Goal: Find specific page/section: Find specific page/section

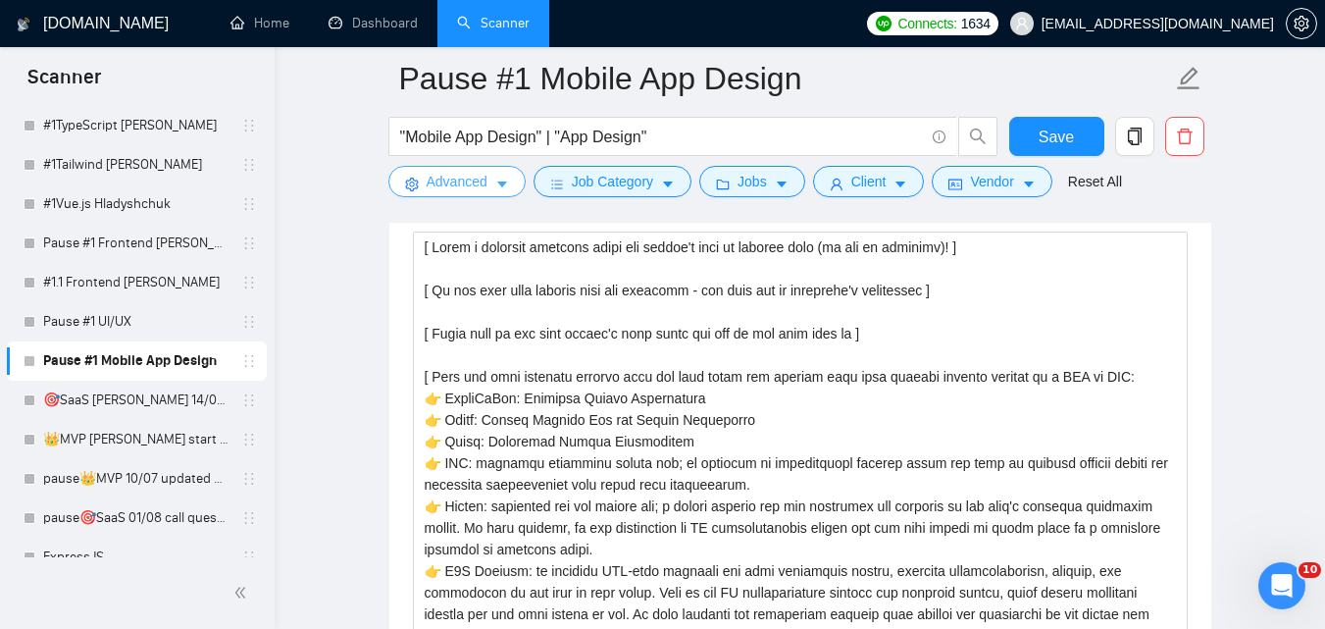
click at [472, 190] on span "Advanced" at bounding box center [457, 182] width 61 height 22
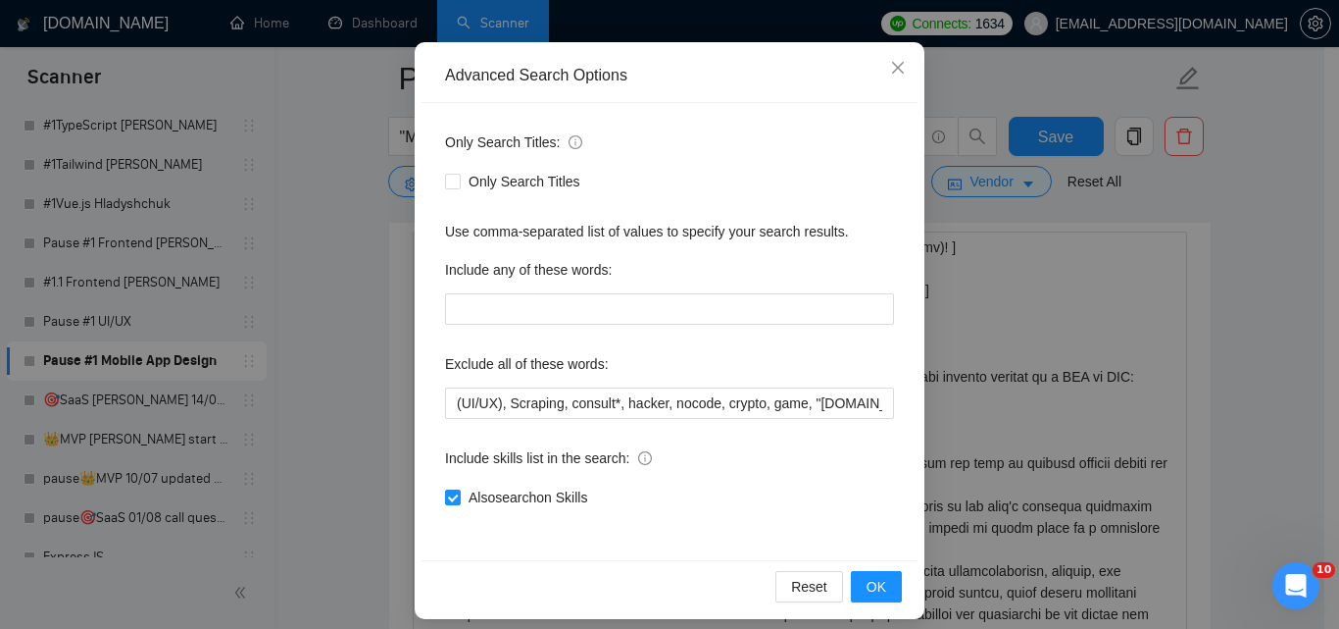
scroll to position [187, 0]
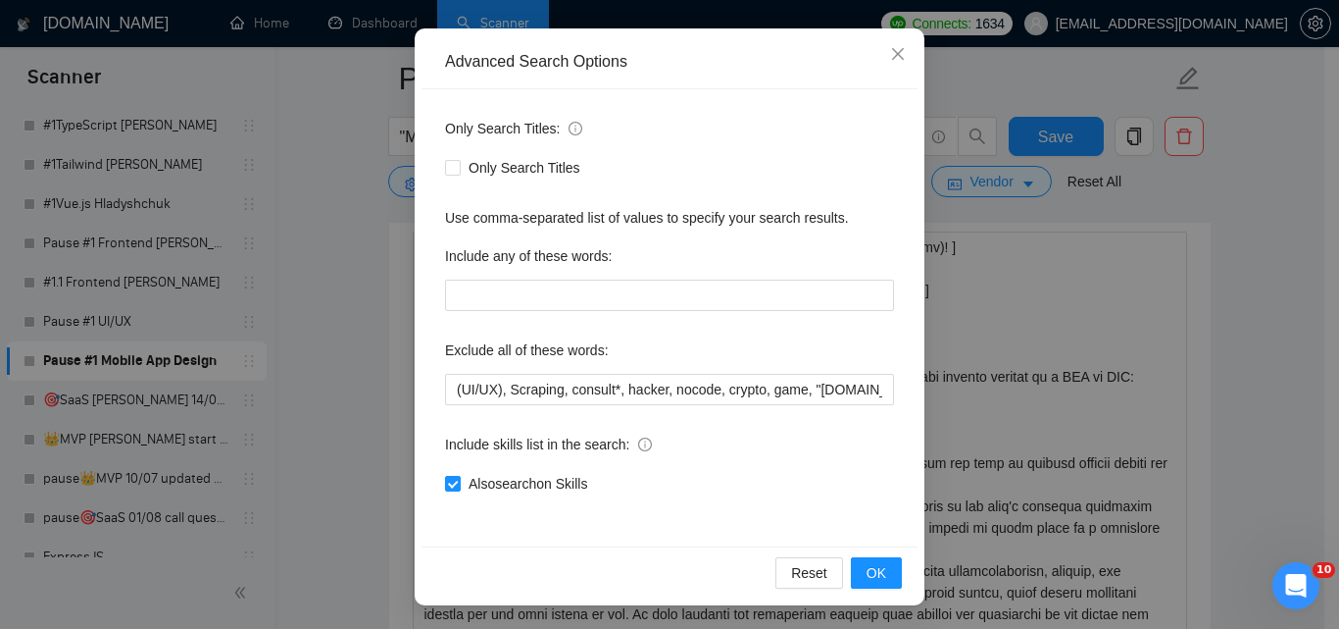
click at [346, 251] on div "Advanced Search Options Only Search Titles: Only Search Titles Use comma-separa…" at bounding box center [669, 314] width 1339 height 629
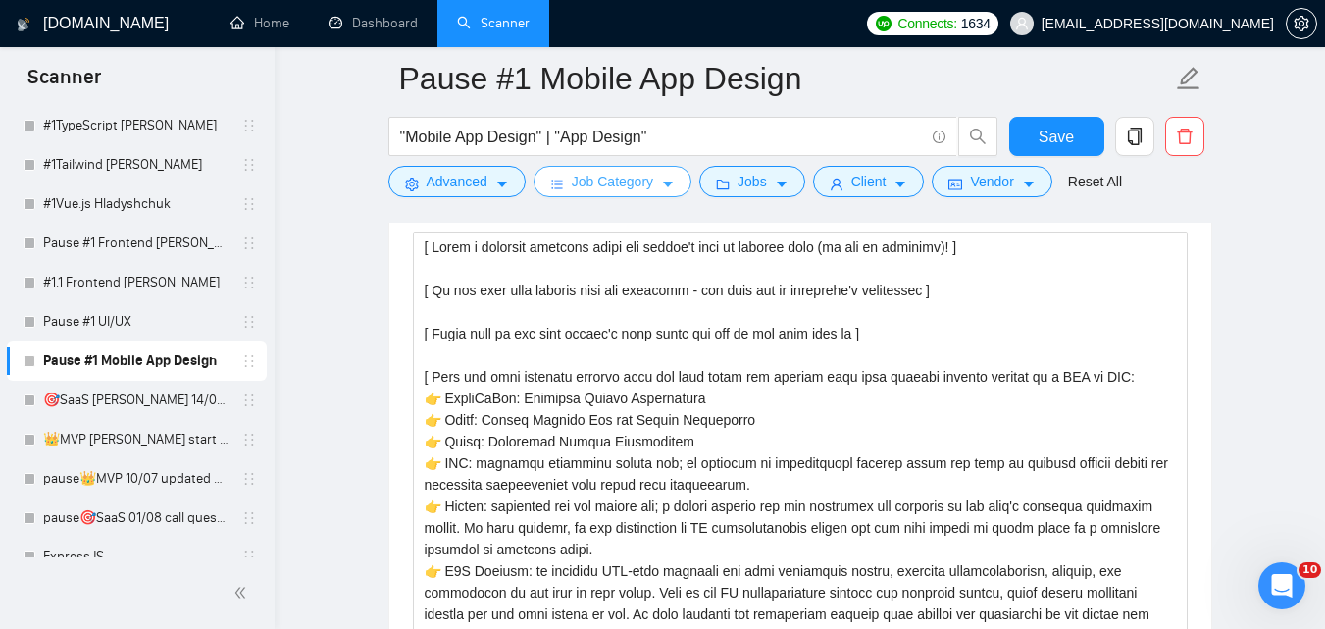
click at [605, 185] on span "Job Category" at bounding box center [612, 182] width 81 height 22
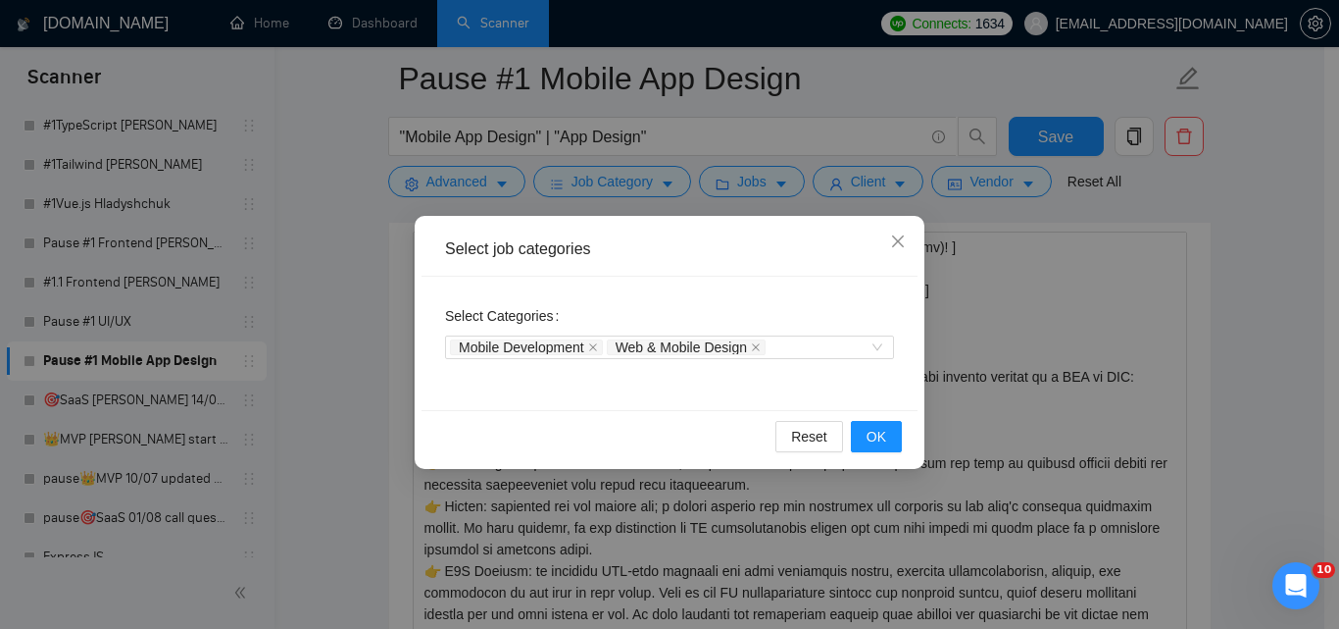
click at [368, 315] on div "Select job categories Select Categories Mobile Development Web & Mobile Design …" at bounding box center [669, 314] width 1339 height 629
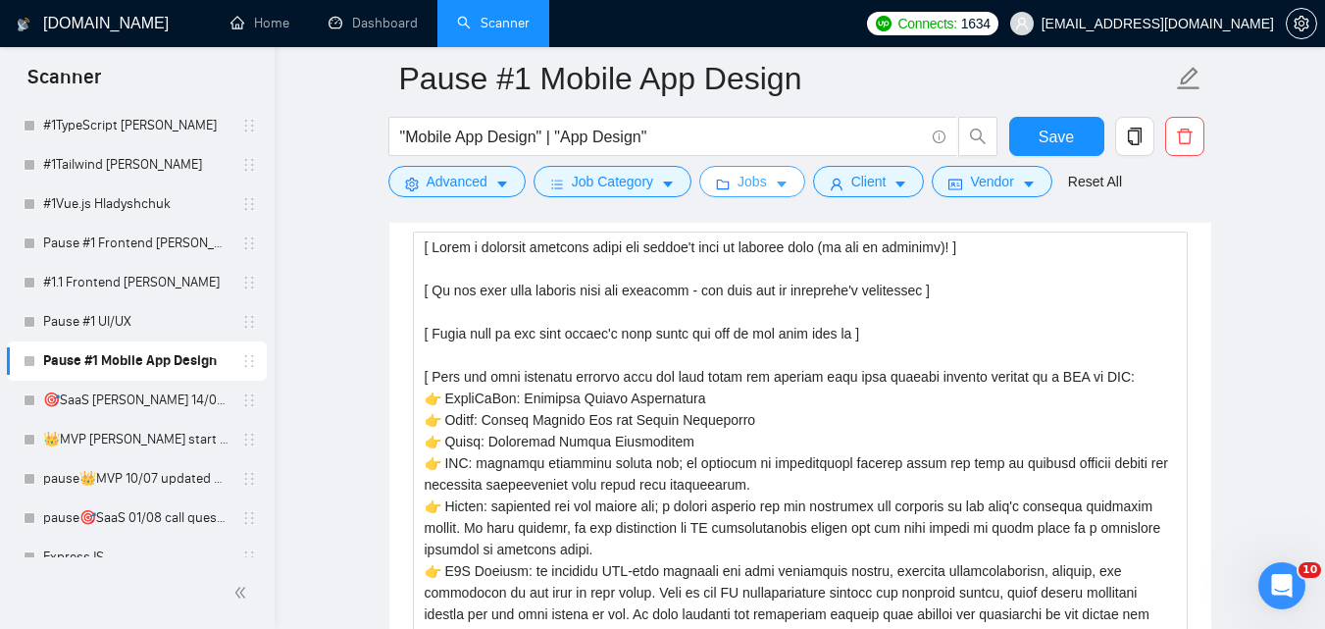
click at [775, 181] on icon "caret-down" at bounding box center [782, 184] width 14 height 14
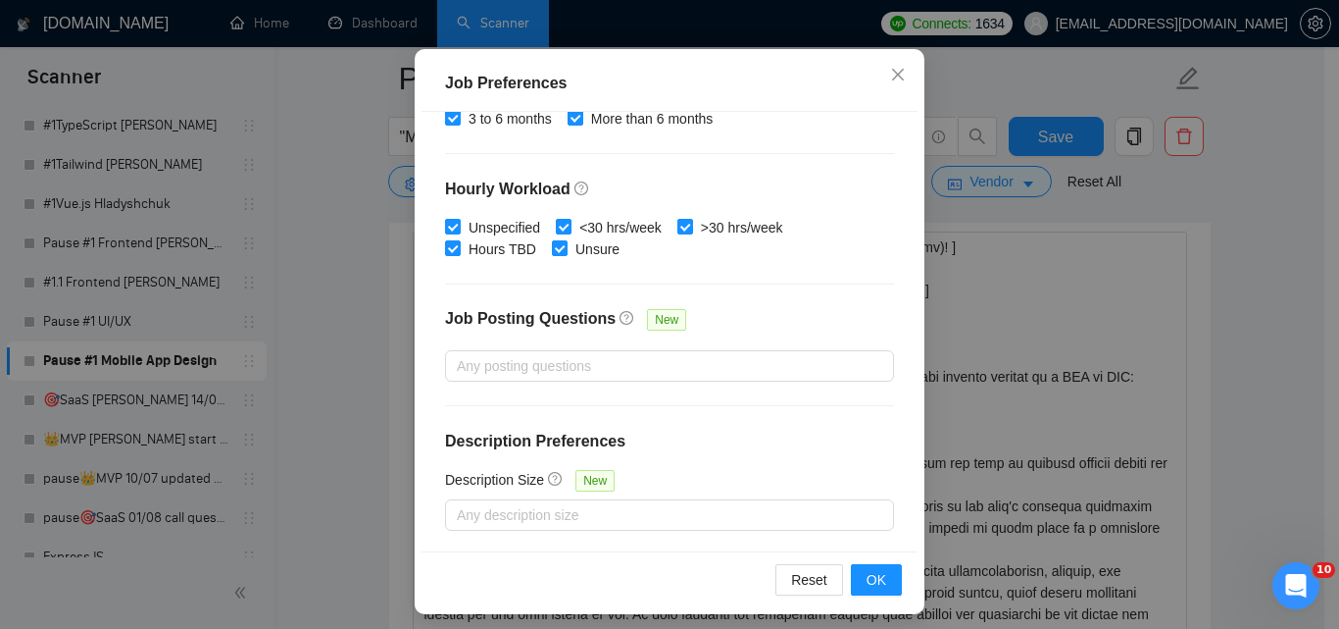
scroll to position [148, 0]
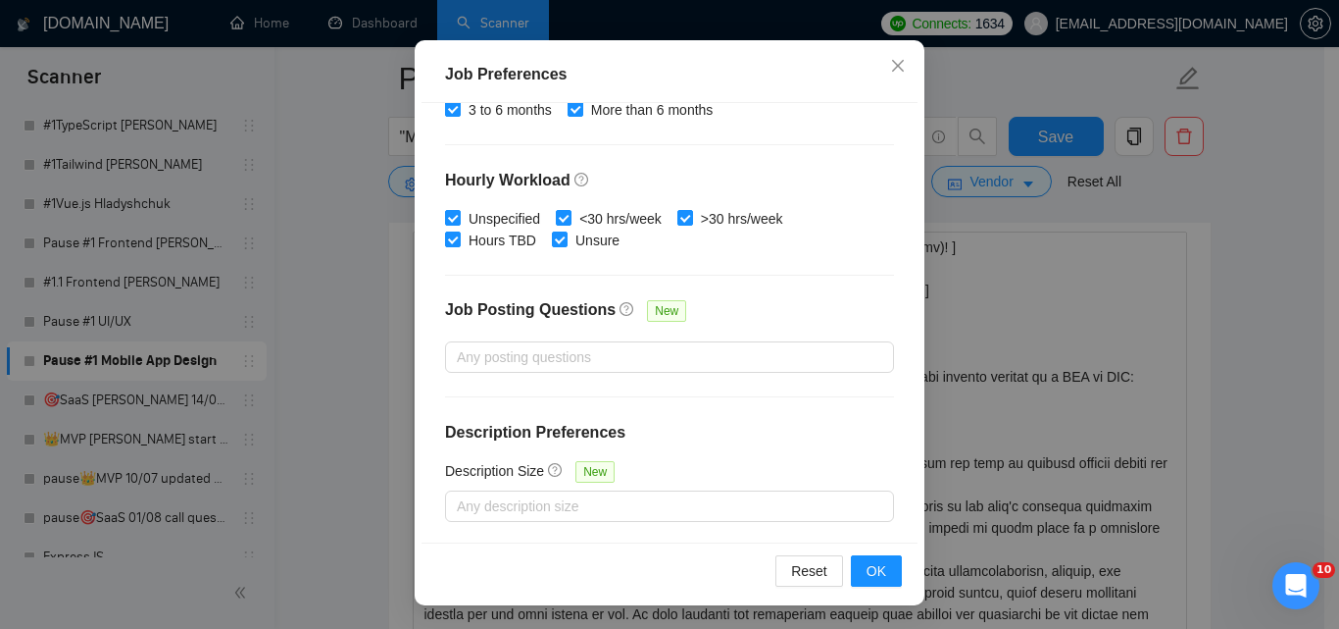
click at [342, 277] on div "Job Preferences Budget Project Type All Fixed Price Hourly Rate Fixed Price Bud…" at bounding box center [669, 314] width 1339 height 629
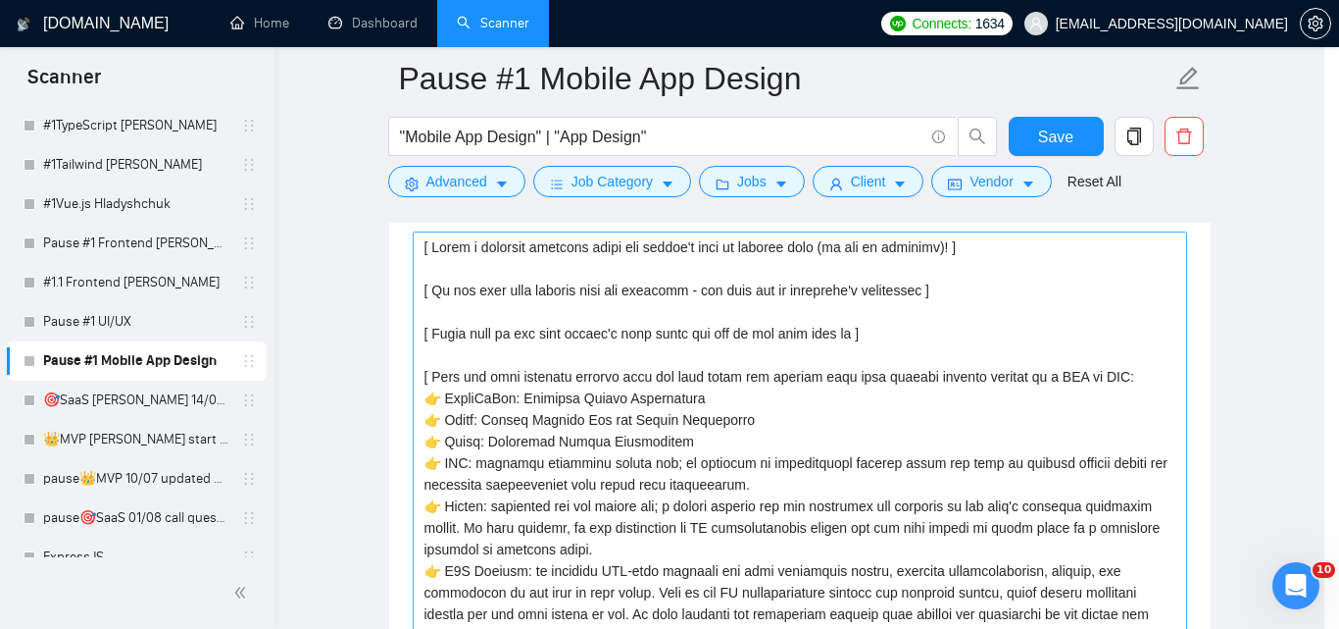
scroll to position [78, 0]
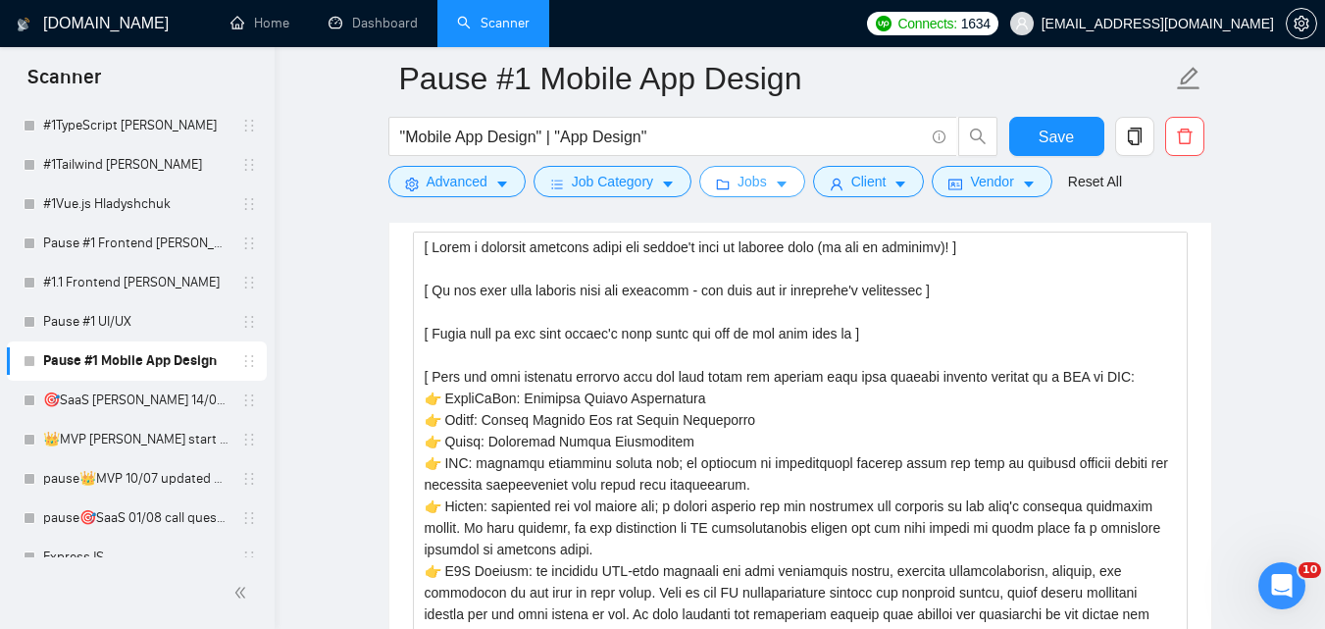
click at [792, 177] on button "Jobs" at bounding box center [752, 181] width 106 height 31
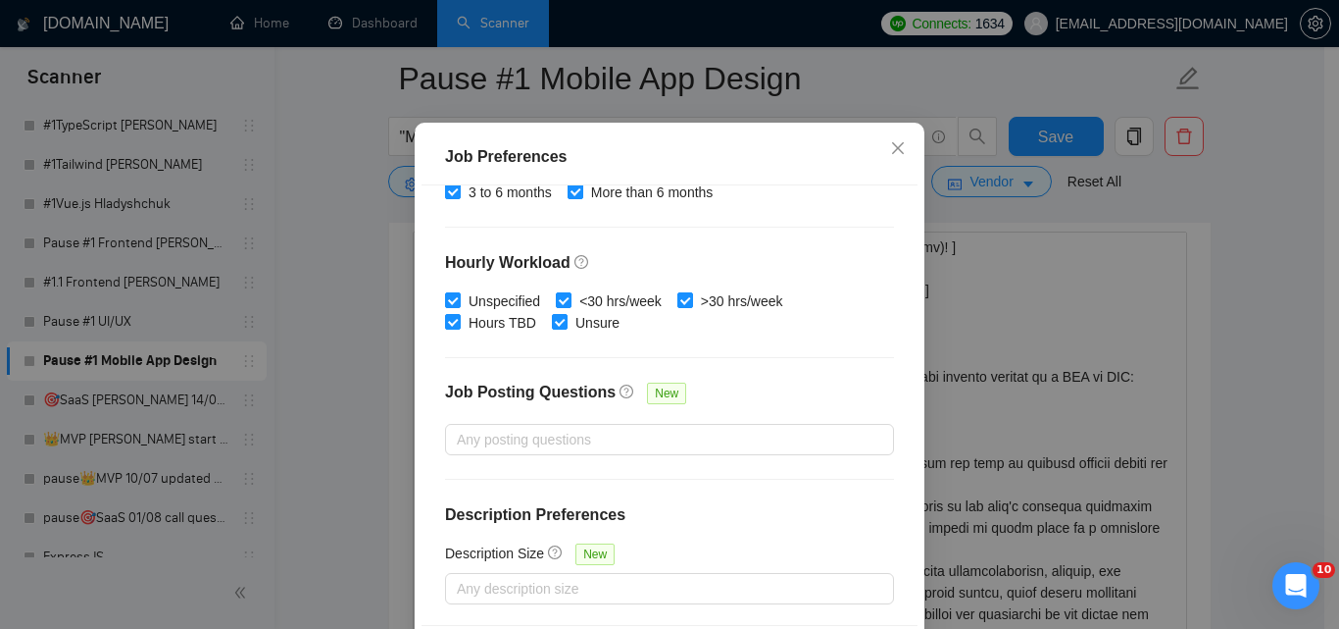
scroll to position [148, 0]
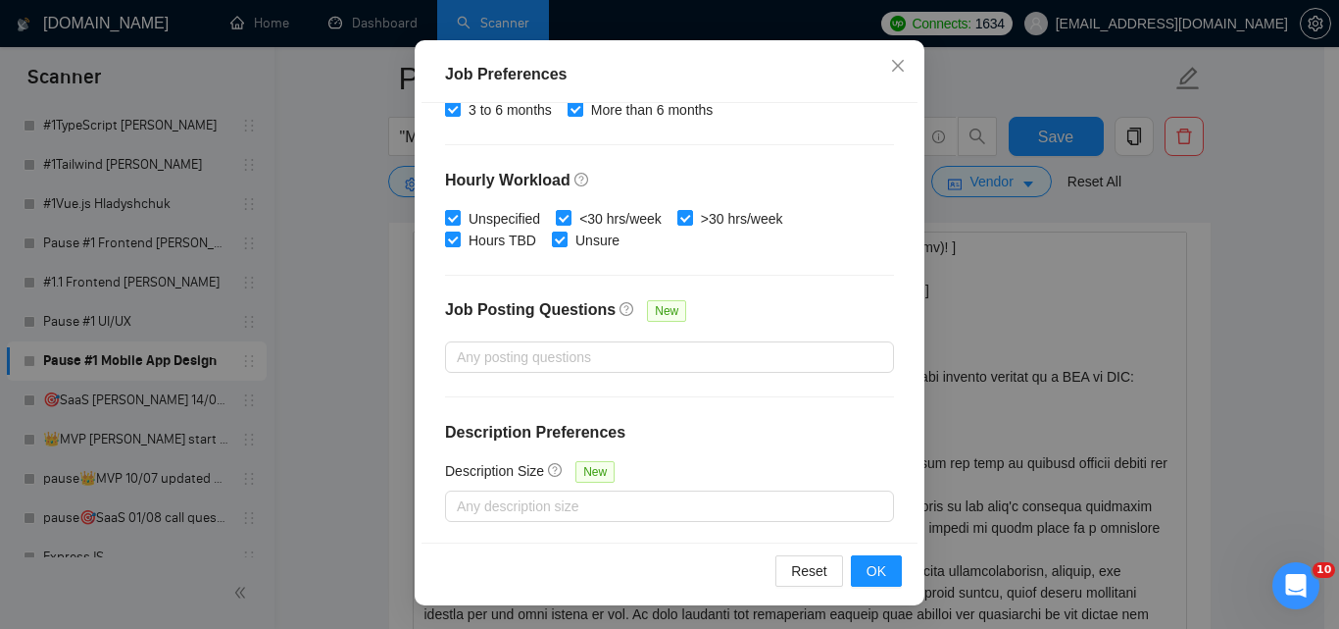
click at [373, 283] on div "Job Preferences Budget Project Type All Fixed Price Hourly Rate Fixed Price Bud…" at bounding box center [669, 314] width 1339 height 629
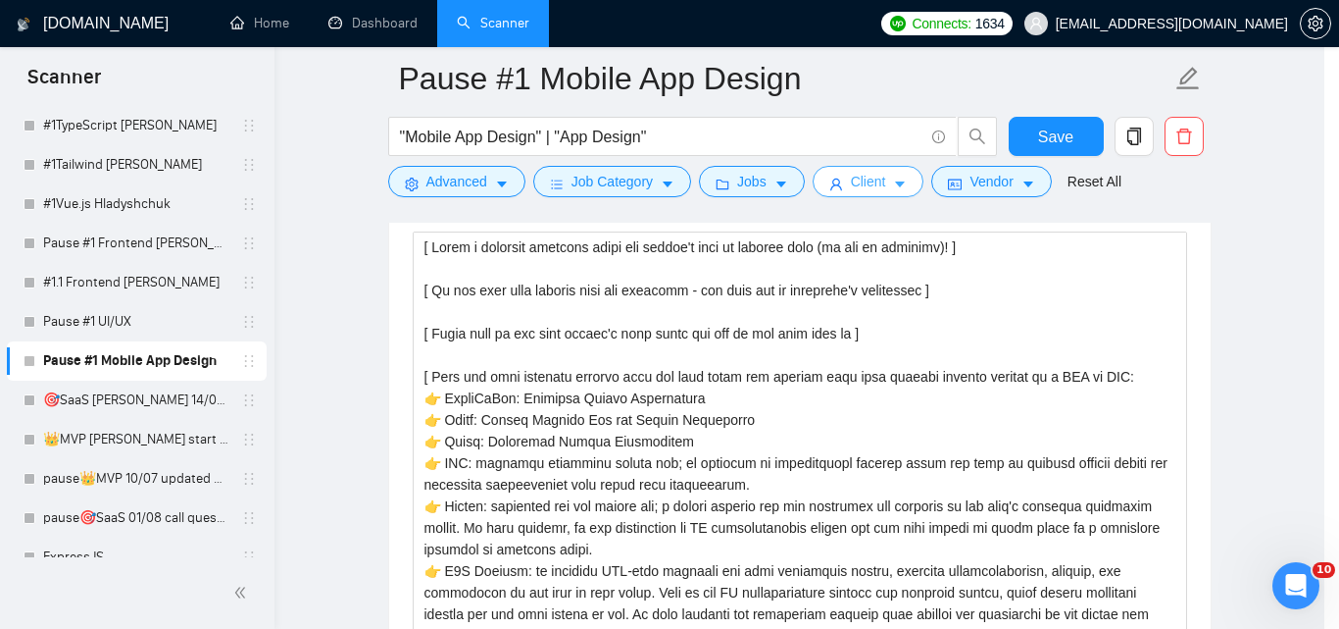
scroll to position [78, 0]
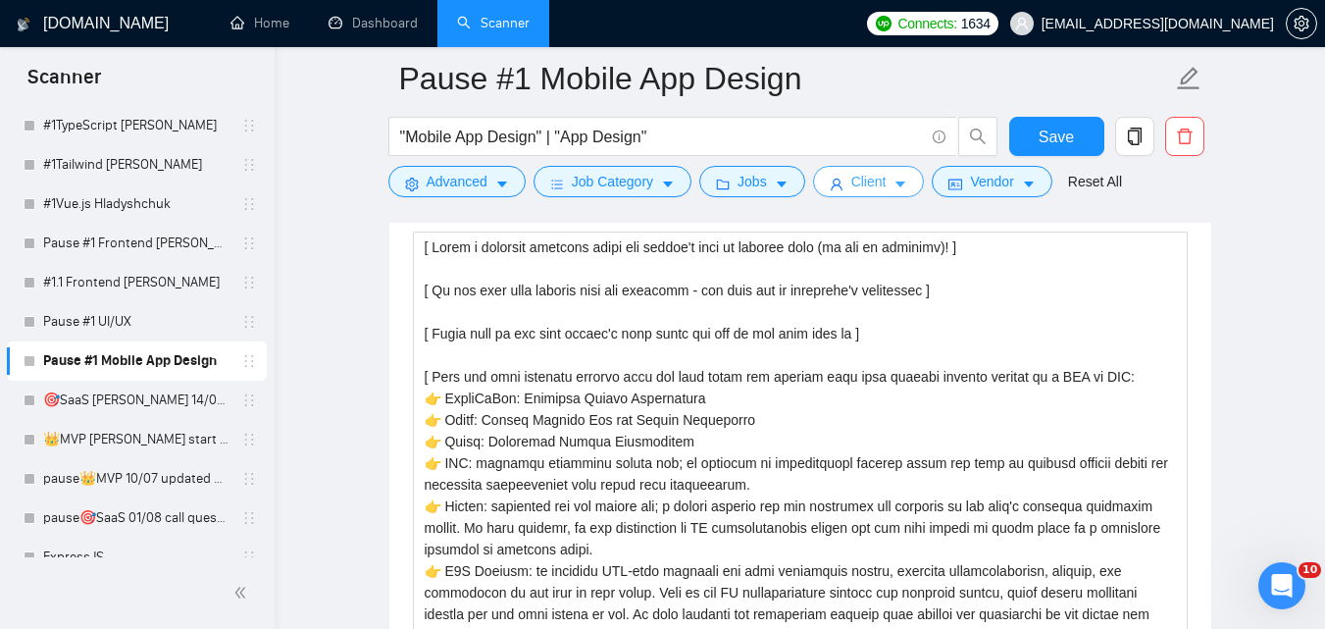
click at [884, 184] on button "Client" at bounding box center [869, 181] width 112 height 31
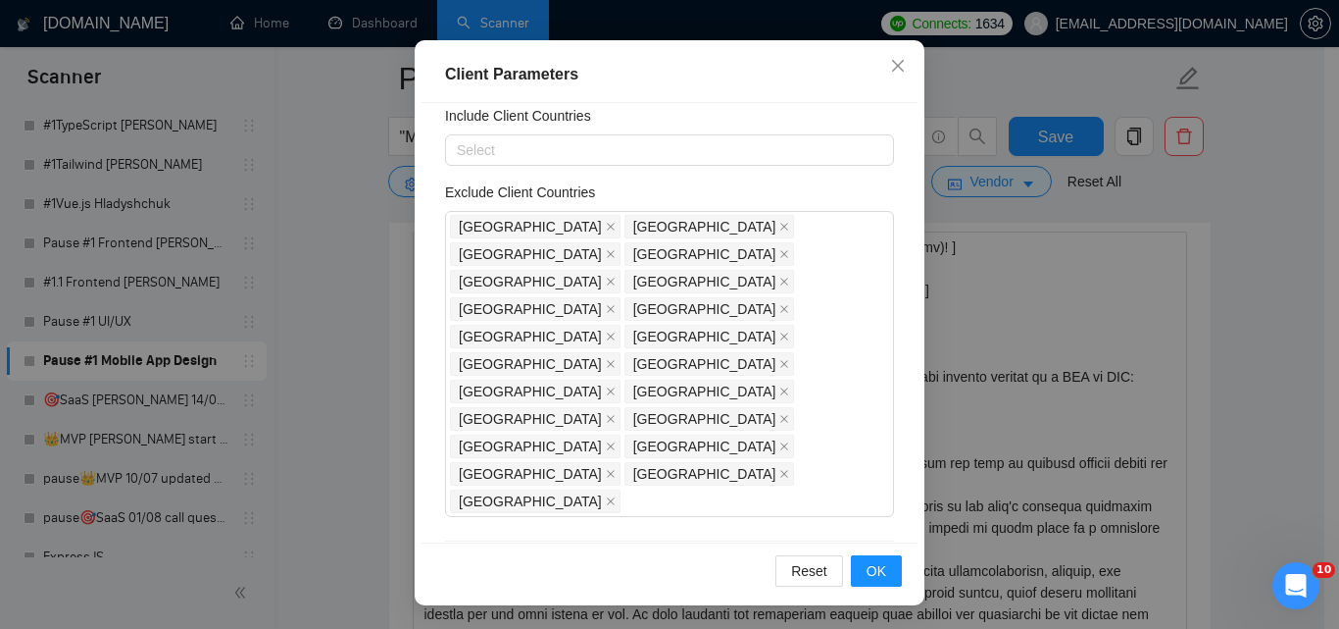
scroll to position [0, 0]
